Goal: Information Seeking & Learning: Learn about a topic

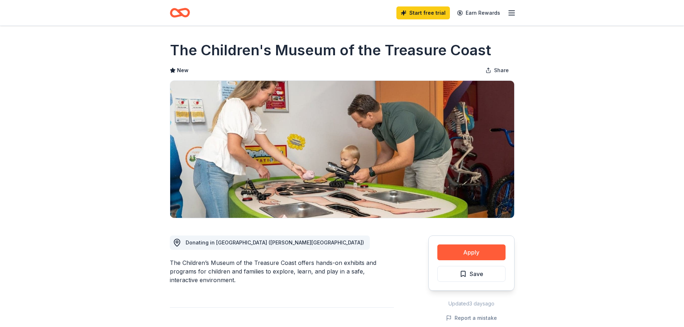
scroll to position [108, 0]
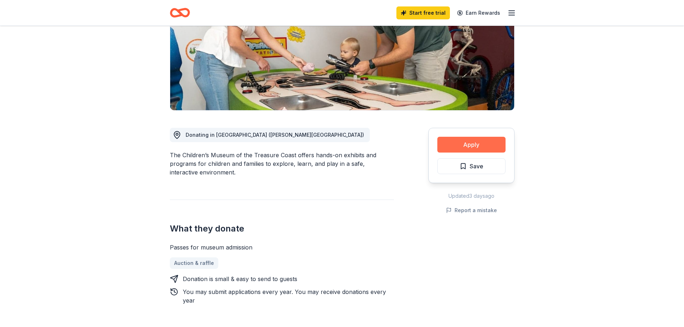
click at [462, 143] on button "Apply" at bounding box center [472, 145] width 68 height 16
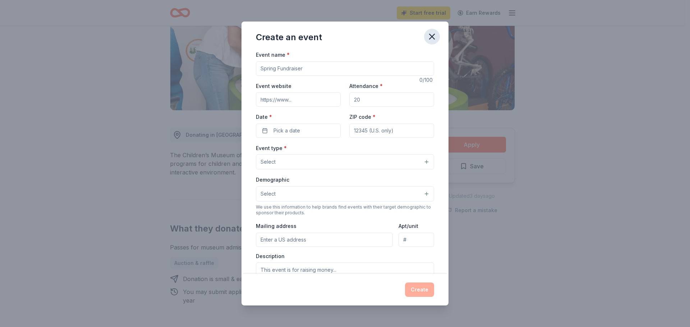
click at [431, 38] on icon "button" at bounding box center [431, 36] width 5 height 5
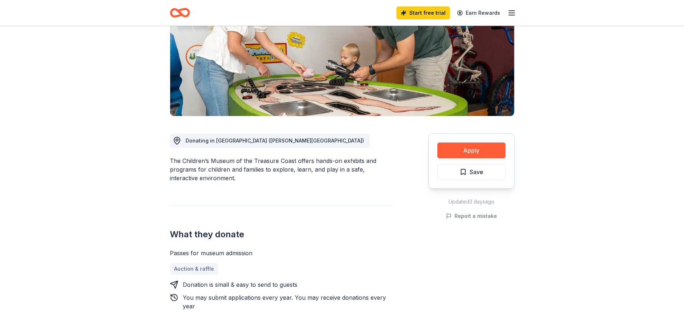
scroll to position [0, 0]
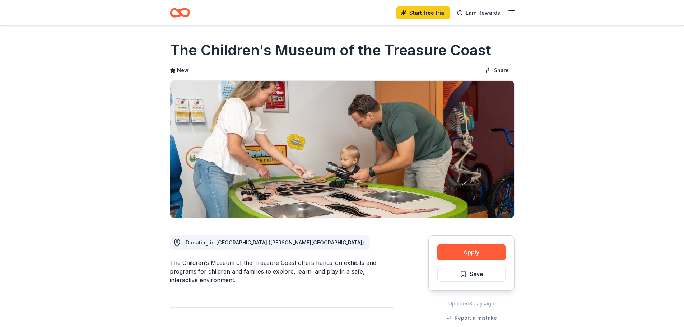
click at [179, 13] on icon "Home" at bounding box center [182, 12] width 11 height 7
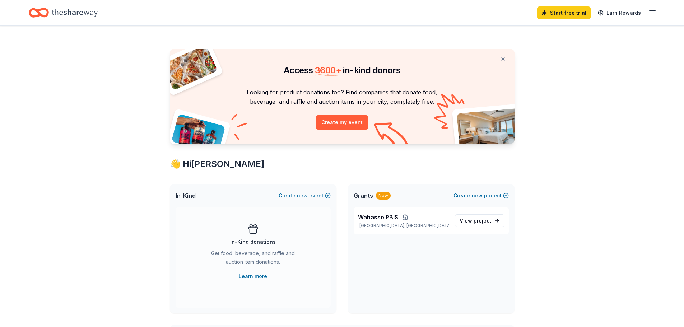
scroll to position [144, 0]
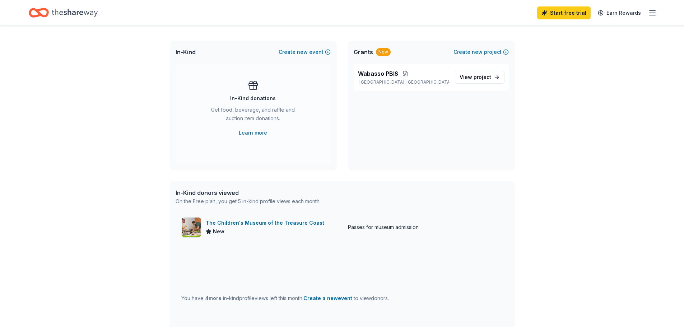
click at [255, 224] on div "The Children's Museum of the Treasure Coast" at bounding box center [266, 223] width 121 height 9
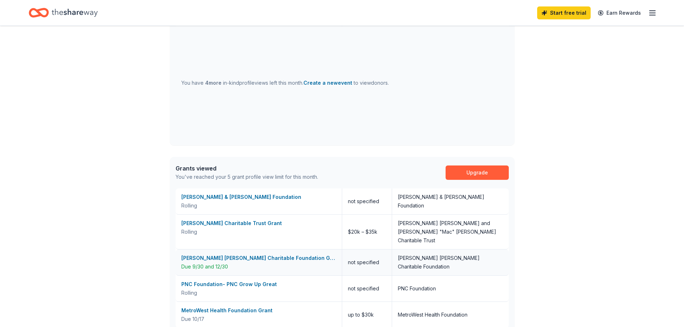
click at [268, 254] on div "[PERSON_NAME] [PERSON_NAME] Charitable Foundation Grant" at bounding box center [258, 258] width 155 height 9
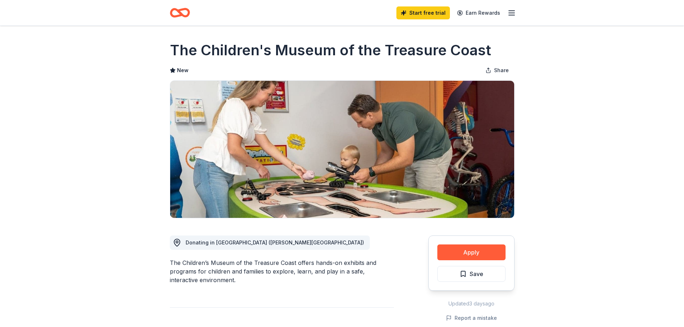
drag, startPoint x: 172, startPoint y: 49, endPoint x: 304, endPoint y: 56, distance: 131.3
click at [304, 56] on h1 "The Children's Museum of the Treasure Coast" at bounding box center [331, 50] width 322 height 20
drag, startPoint x: 489, startPoint y: 48, endPoint x: 366, endPoint y: 56, distance: 122.4
click at [366, 56] on div "The Children's Museum of the Treasure Coast" at bounding box center [342, 50] width 345 height 20
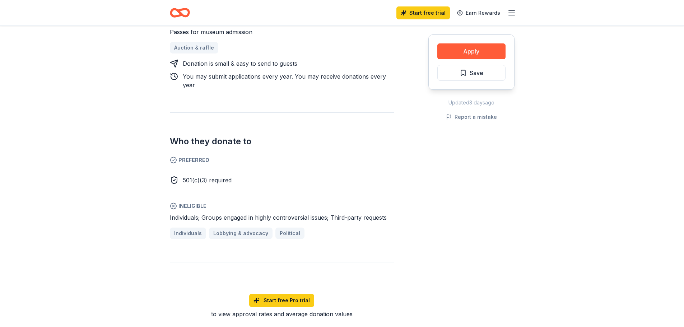
scroll to position [180, 0]
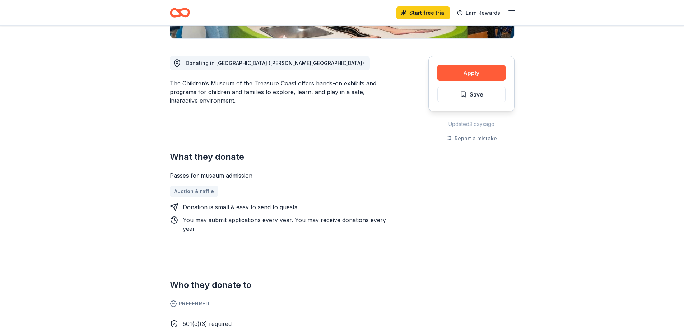
drag, startPoint x: 170, startPoint y: 83, endPoint x: 221, endPoint y: 87, distance: 51.1
click at [221, 87] on div "The Children’s Museum of the Treasure Coast offers hands-on exhibits and progra…" at bounding box center [282, 92] width 224 height 26
drag, startPoint x: 294, startPoint y: 84, endPoint x: 170, endPoint y: 80, distance: 123.6
click at [170, 80] on div "The Children’s Museum of the Treasure Coast offers hands-on exhibits and progra…" at bounding box center [282, 92] width 224 height 26
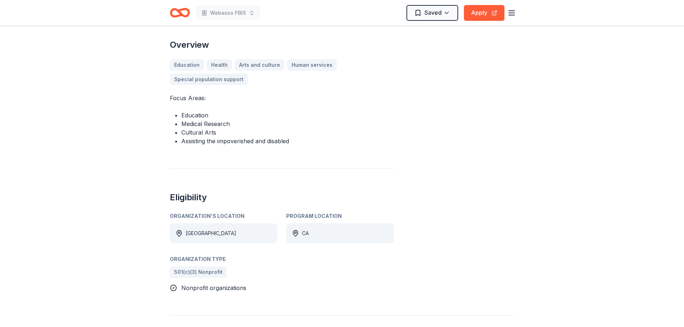
scroll to position [431, 0]
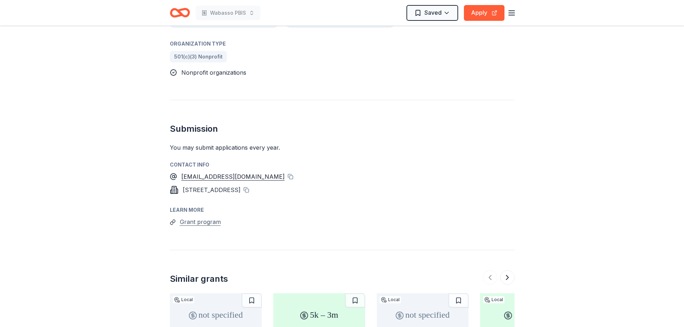
click at [202, 217] on button "Grant program" at bounding box center [200, 221] width 41 height 9
